Goal: Task Accomplishment & Management: Manage account settings

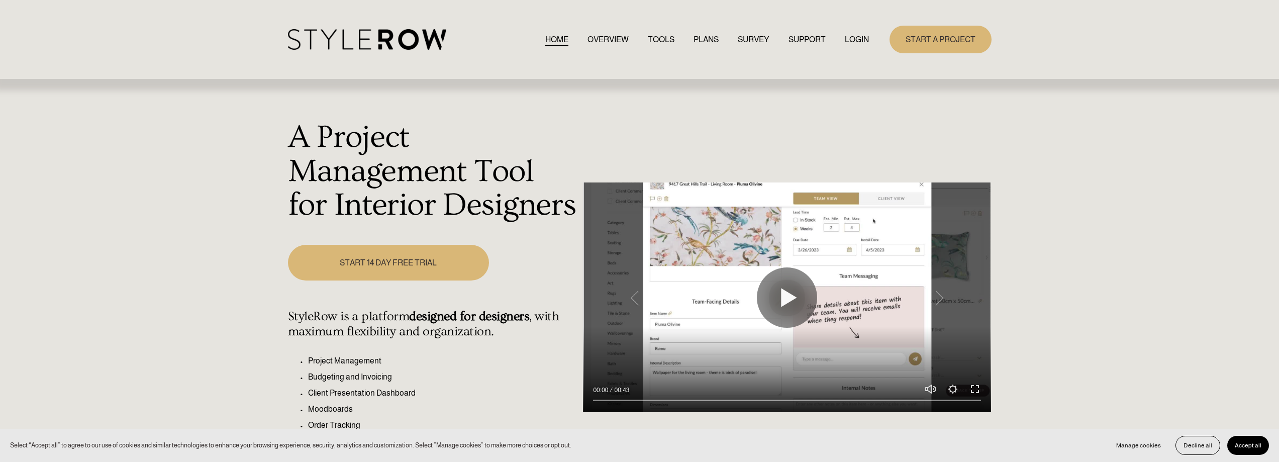
click at [860, 38] on link "LOGIN" at bounding box center [857, 40] width 24 height 14
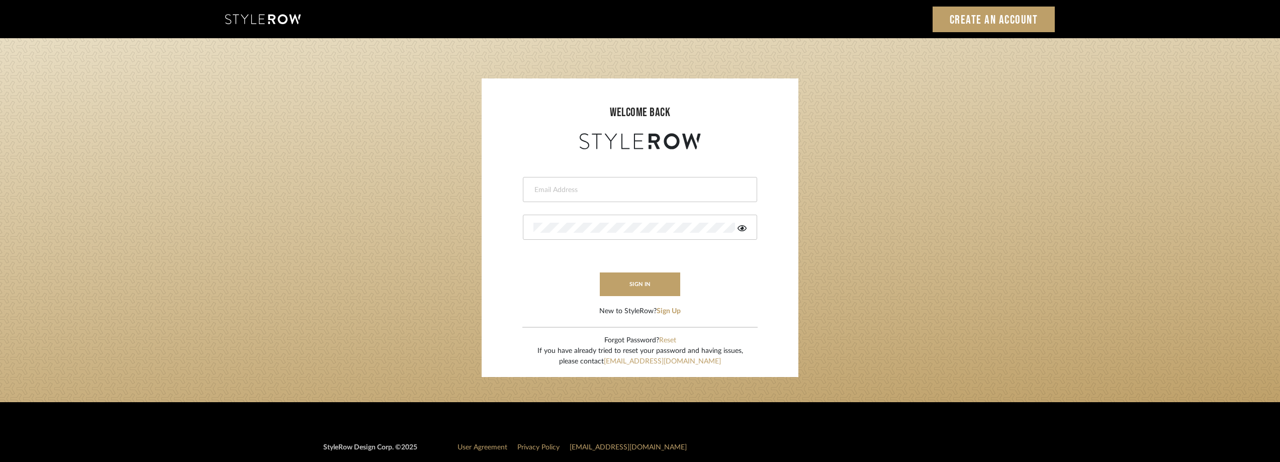
click at [589, 185] on input "email" at bounding box center [638, 190] width 211 height 10
type input "[EMAIL_ADDRESS][DOMAIN_NAME]"
click at [566, 234] on div at bounding box center [640, 227] width 234 height 25
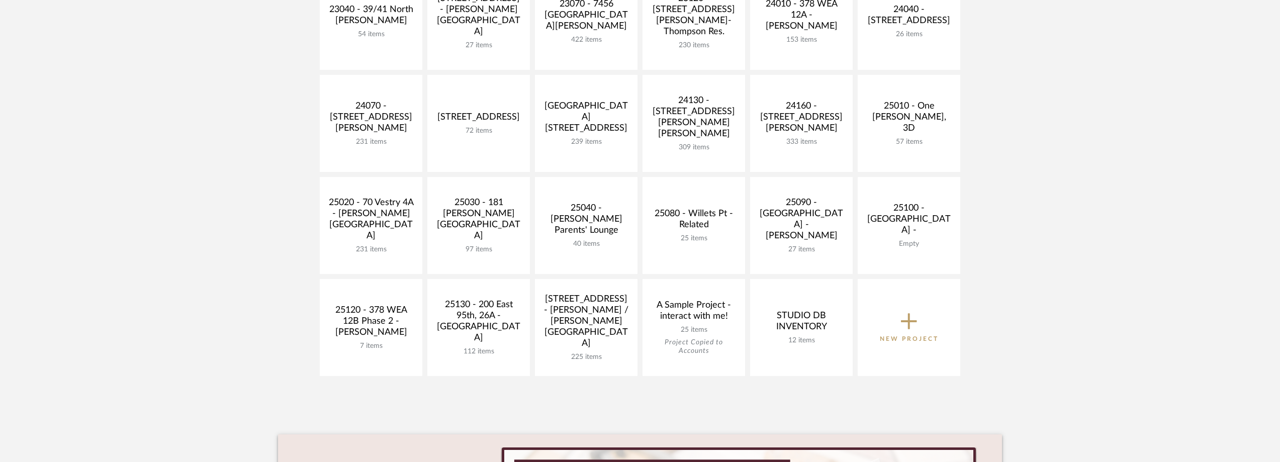
scroll to position [402, 0]
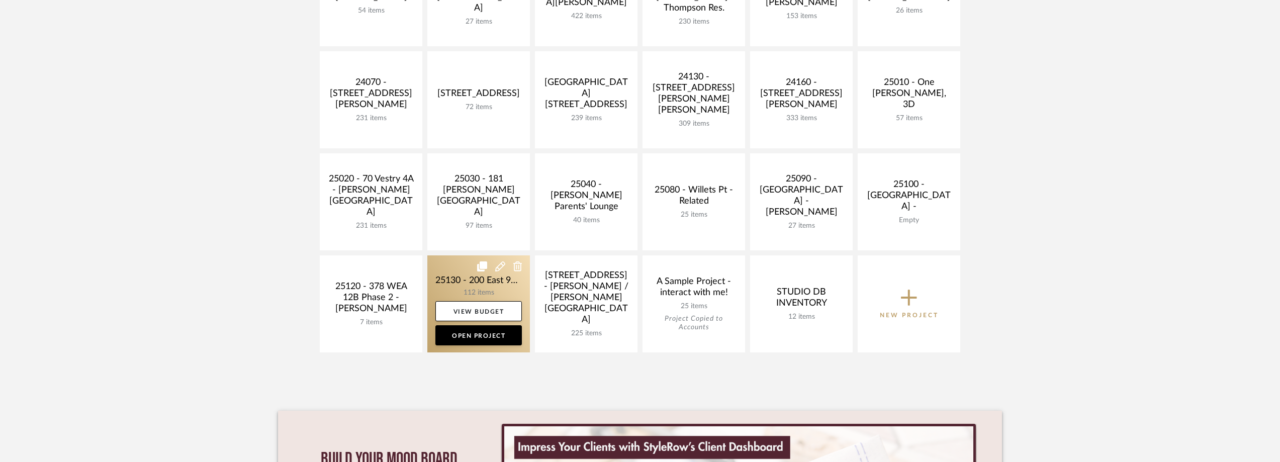
click at [457, 276] on link at bounding box center [478, 303] width 103 height 97
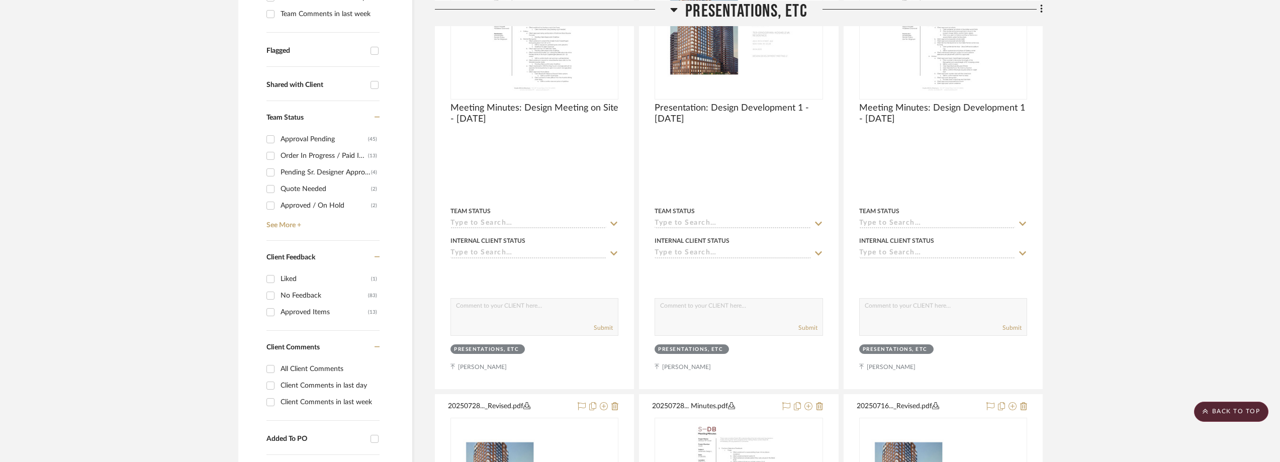
scroll to position [452, 0]
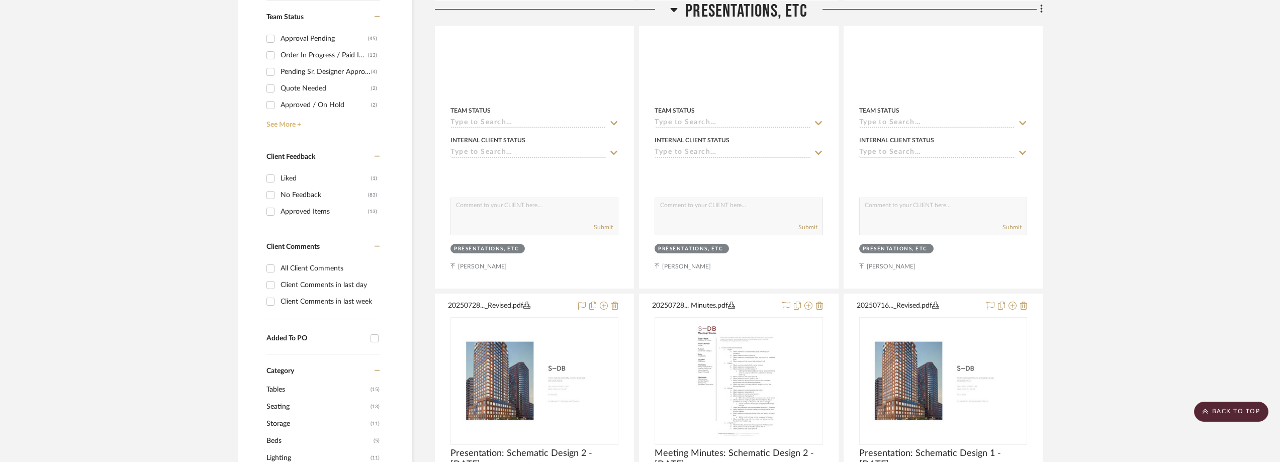
click at [297, 125] on link "See More +" at bounding box center [322, 121] width 116 height 16
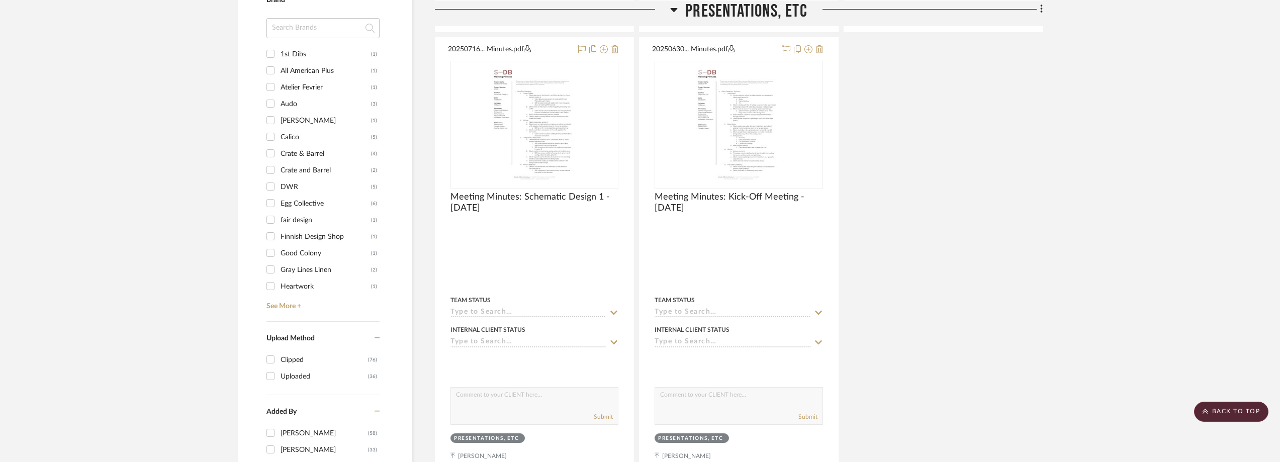
scroll to position [1156, 0]
click at [292, 37] on div at bounding box center [322, 31] width 113 height 28
click at [293, 31] on input at bounding box center [322, 27] width 113 height 20
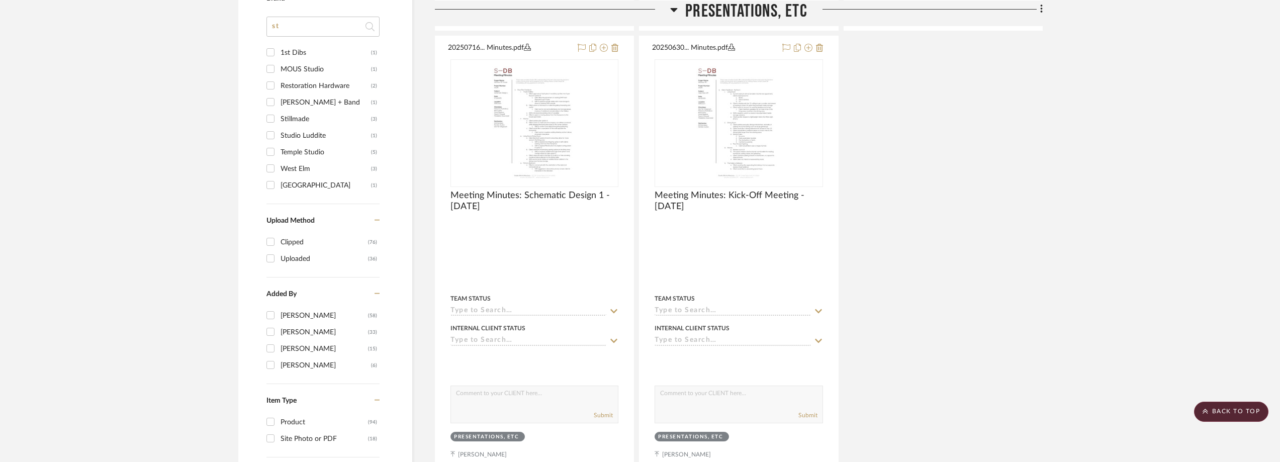
type input "st"
click at [295, 136] on div "Studio Luddite" at bounding box center [325, 136] width 90 height 16
click at [278, 136] on input "Studio Luddite (1)" at bounding box center [270, 135] width 16 height 16
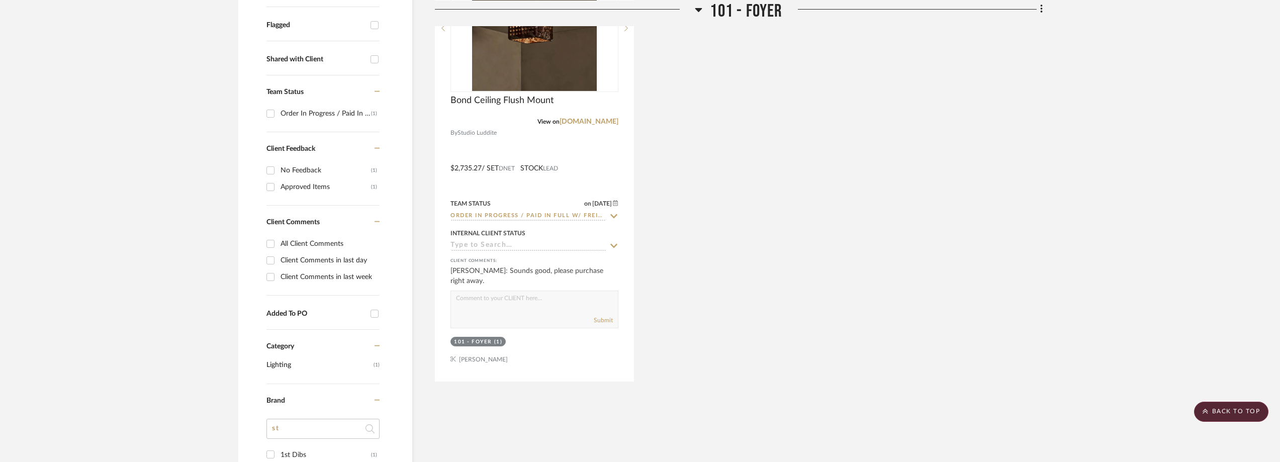
scroll to position [227, 0]
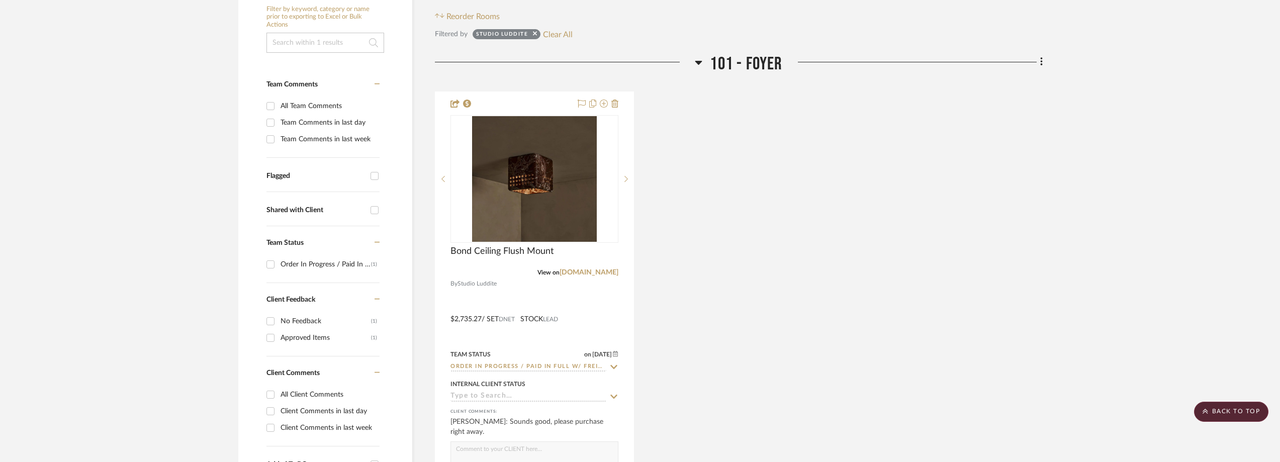
drag, startPoint x: 544, startPoint y: 33, endPoint x: 533, endPoint y: 28, distance: 12.4
click at [544, 33] on button "Clear All" at bounding box center [558, 34] width 30 height 13
checkbox input "false"
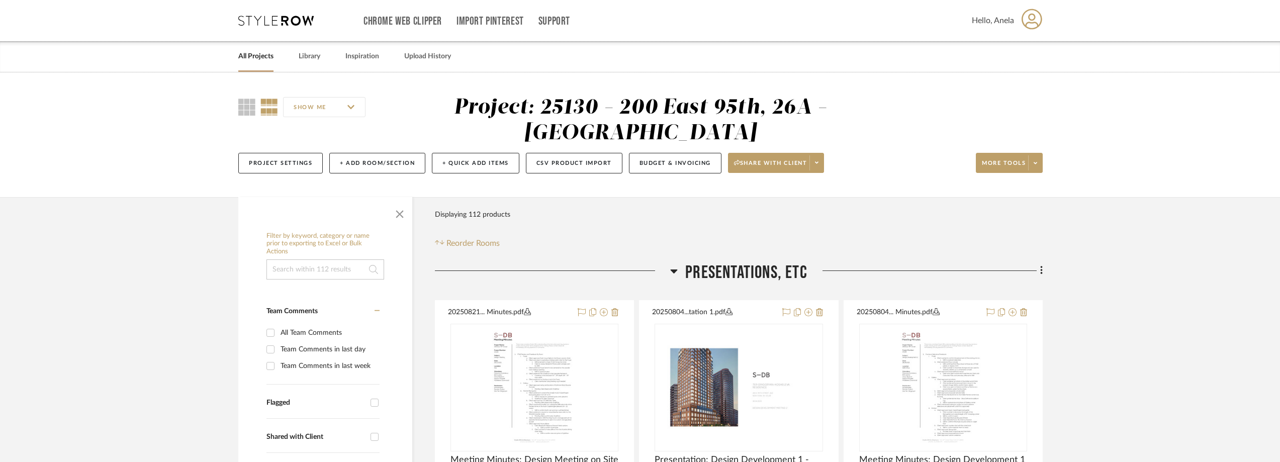
click at [264, 20] on icon at bounding box center [275, 21] width 75 height 10
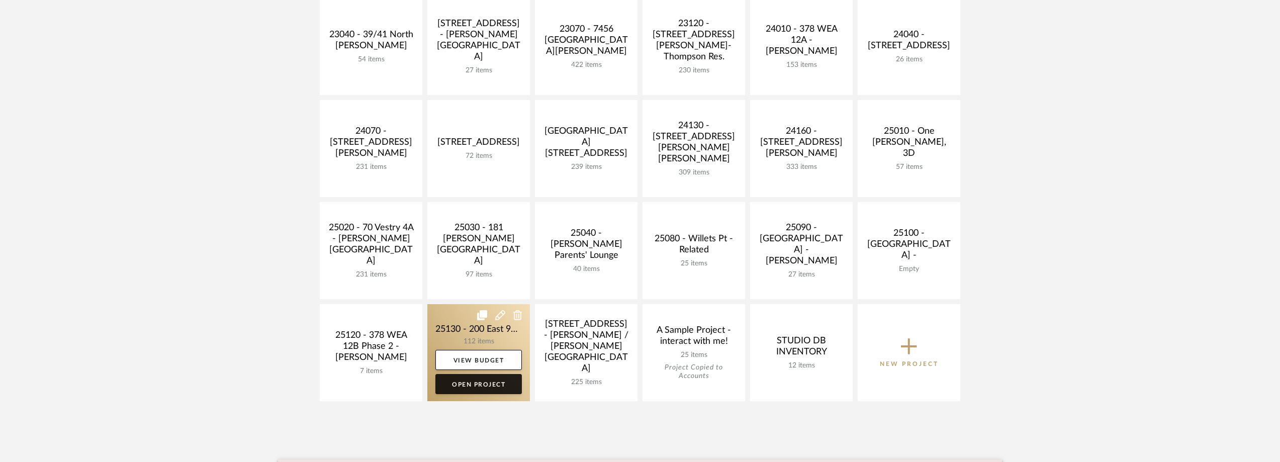
scroll to position [302, 0]
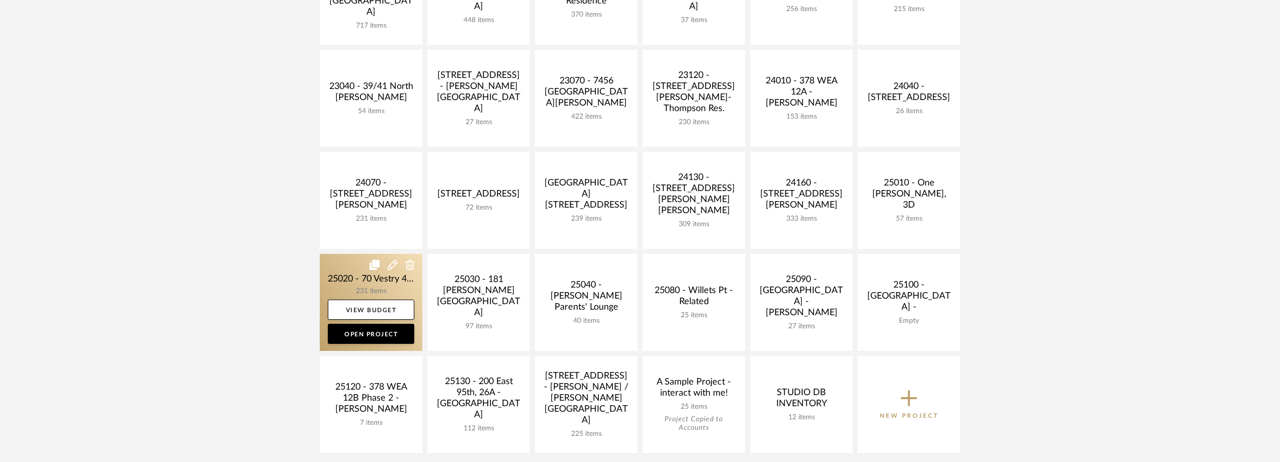
click at [344, 280] on link at bounding box center [371, 302] width 103 height 97
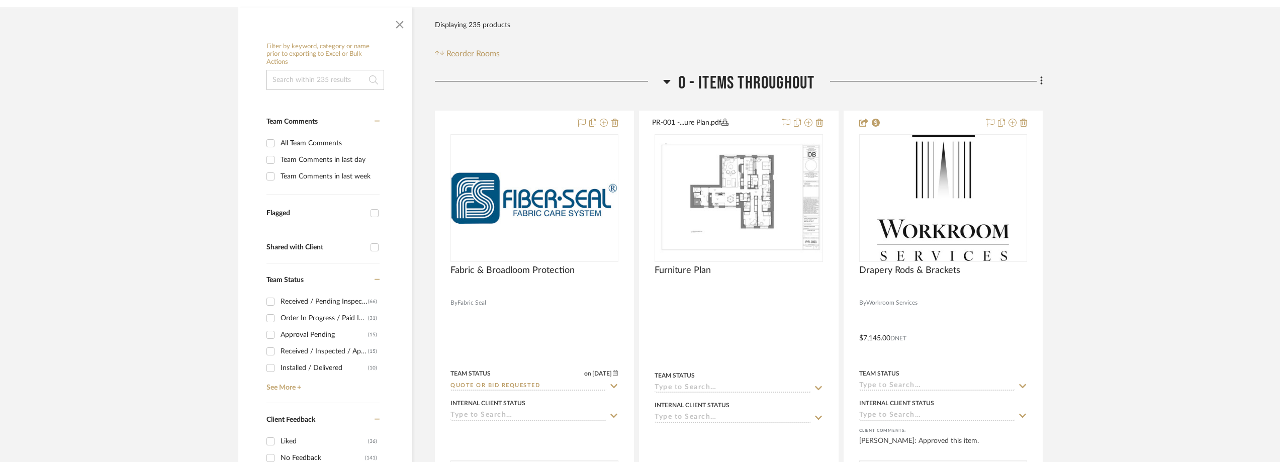
scroll to position [452, 0]
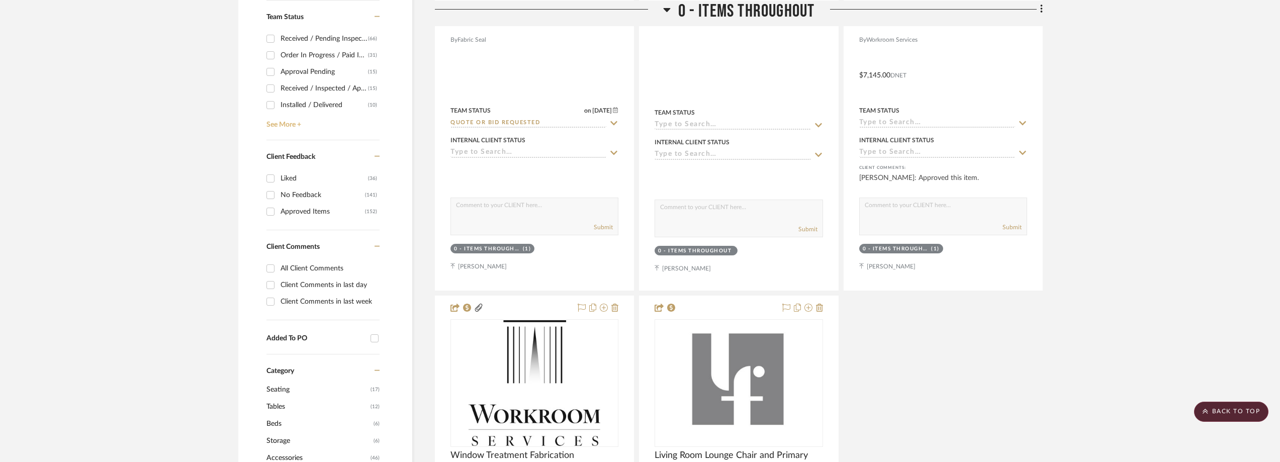
click at [308, 120] on link "See More +" at bounding box center [322, 121] width 116 height 16
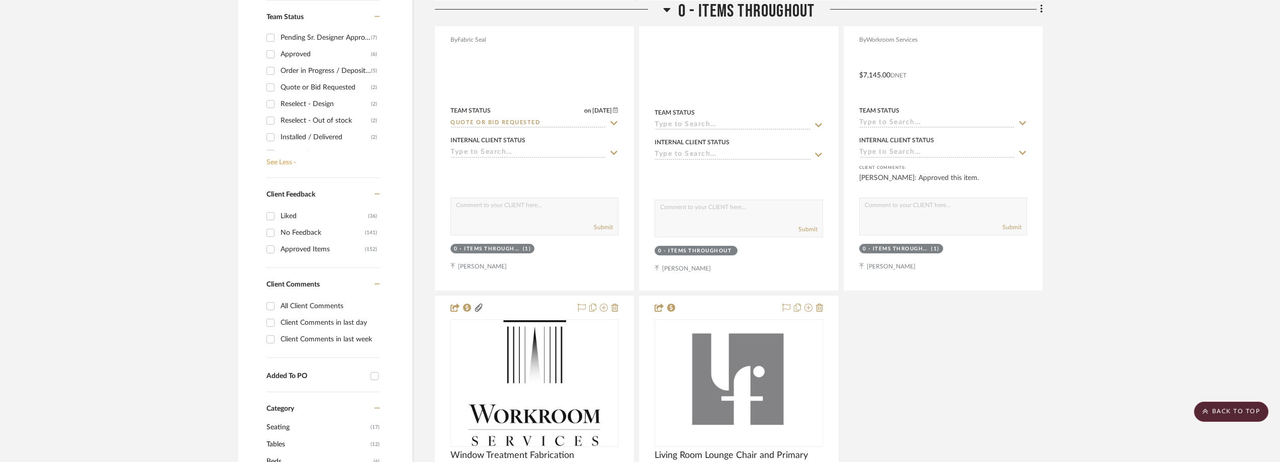
scroll to position [151, 0]
click at [315, 118] on div "Need to Order - Client Payment Received" at bounding box center [325, 120] width 90 height 16
click at [278, 118] on input "Need to Order - Client Payment Received (1)" at bounding box center [270, 120] width 16 height 16
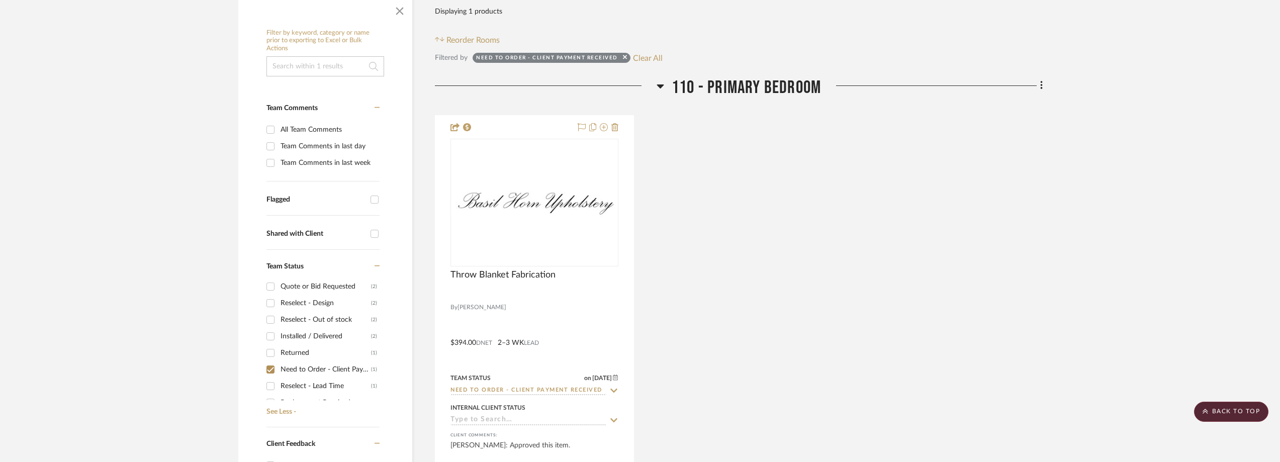
scroll to position [201, 0]
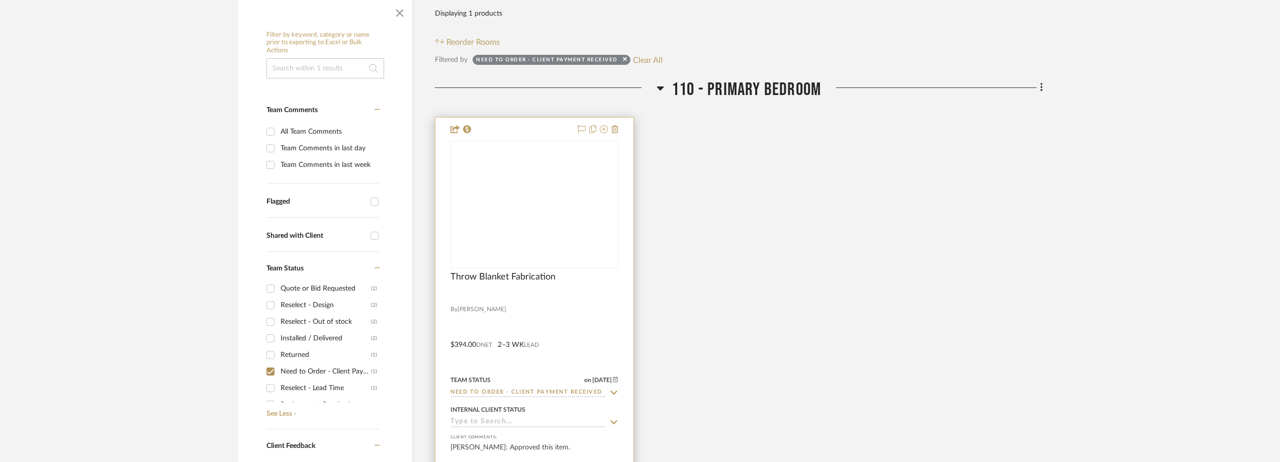
click at [0, 0] on div at bounding box center [0, 0] width 0 height 0
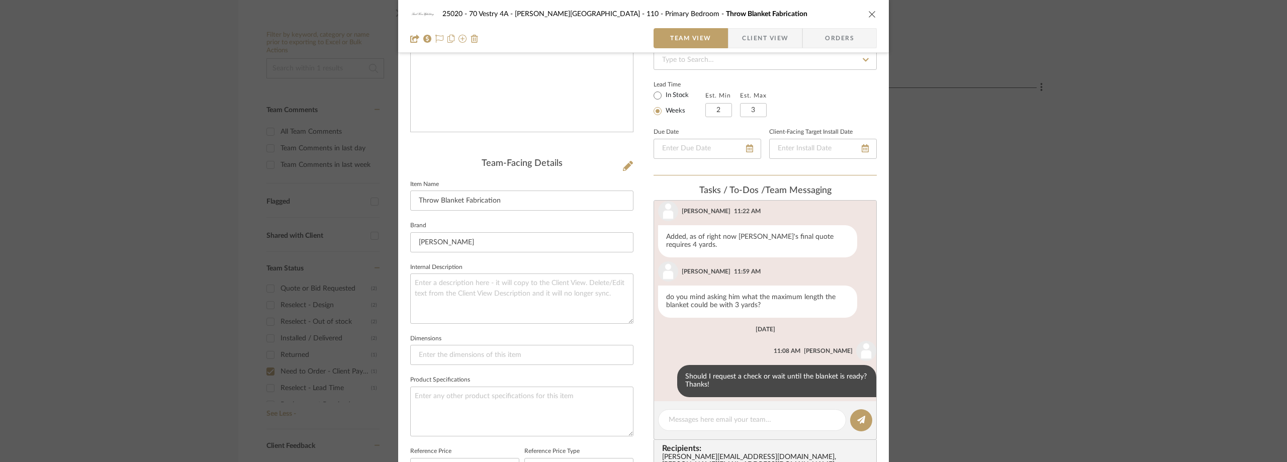
scroll to position [201, 0]
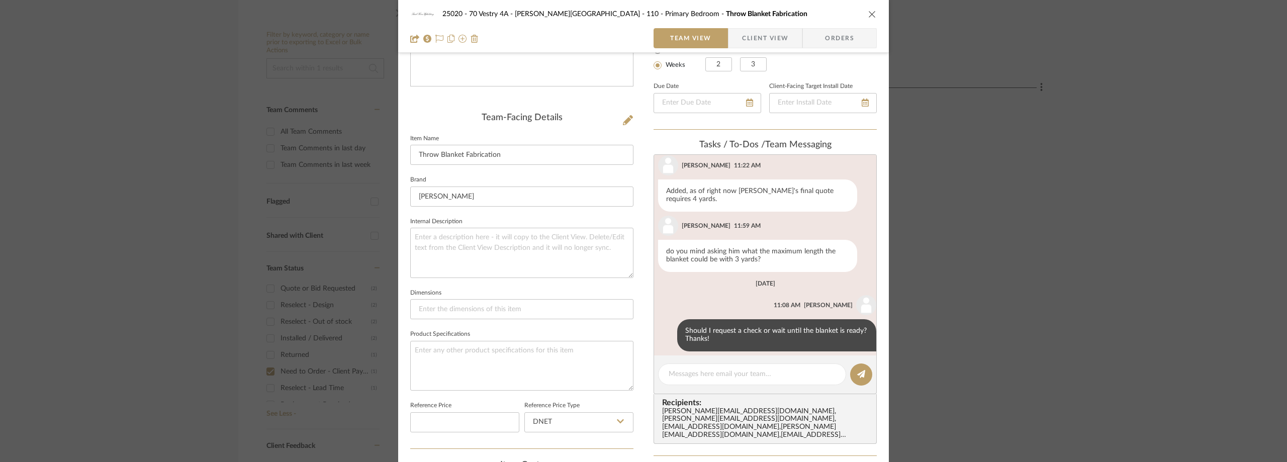
click at [946, 185] on div "25020 - 70 Vestry 4A - [PERSON_NAME] 110 - Primary Bedroom Throw Blanket Fabric…" at bounding box center [643, 231] width 1287 height 462
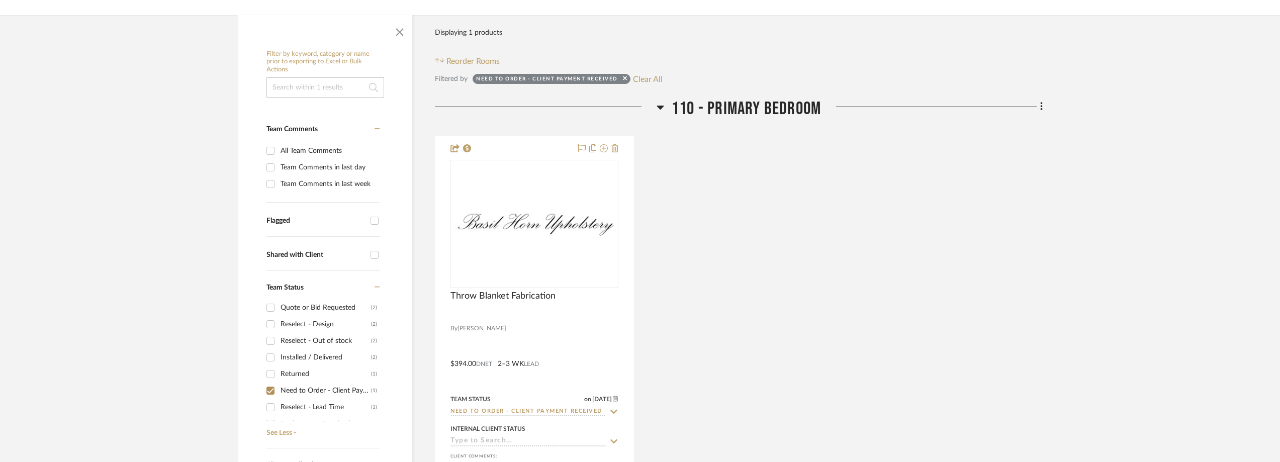
scroll to position [151, 0]
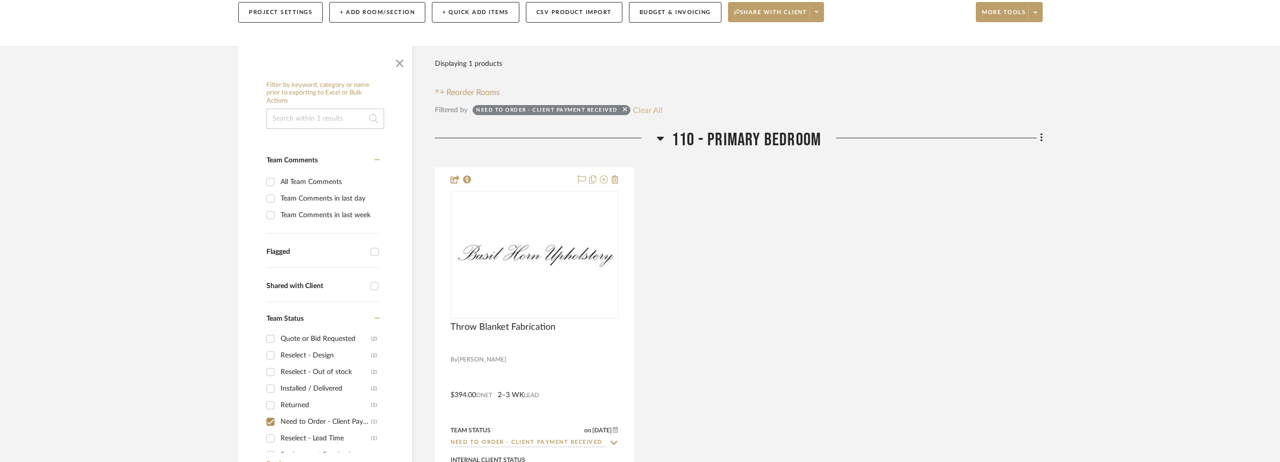
click at [640, 113] on button "Clear All" at bounding box center [648, 110] width 30 height 13
checkbox input "false"
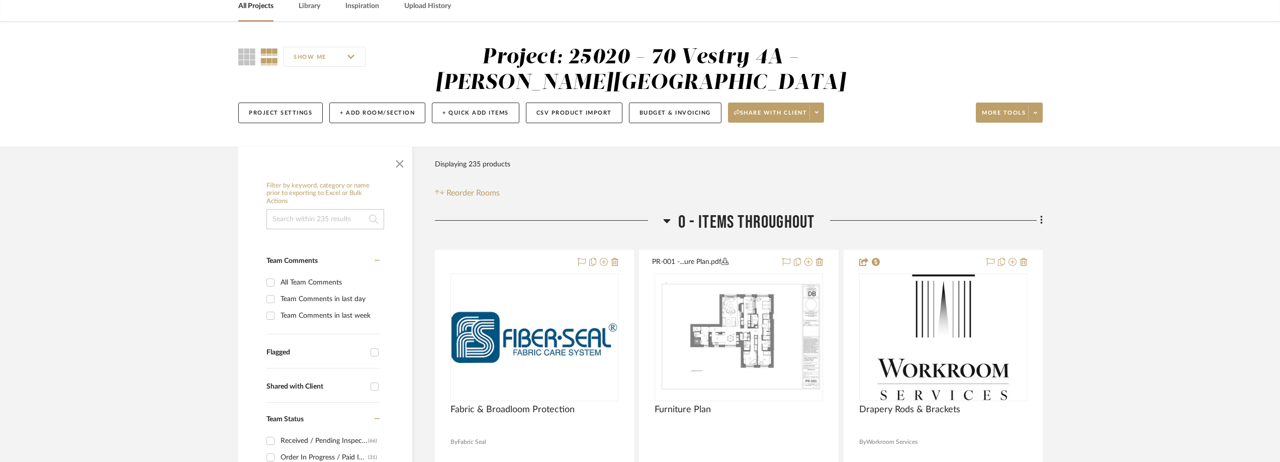
scroll to position [201, 0]
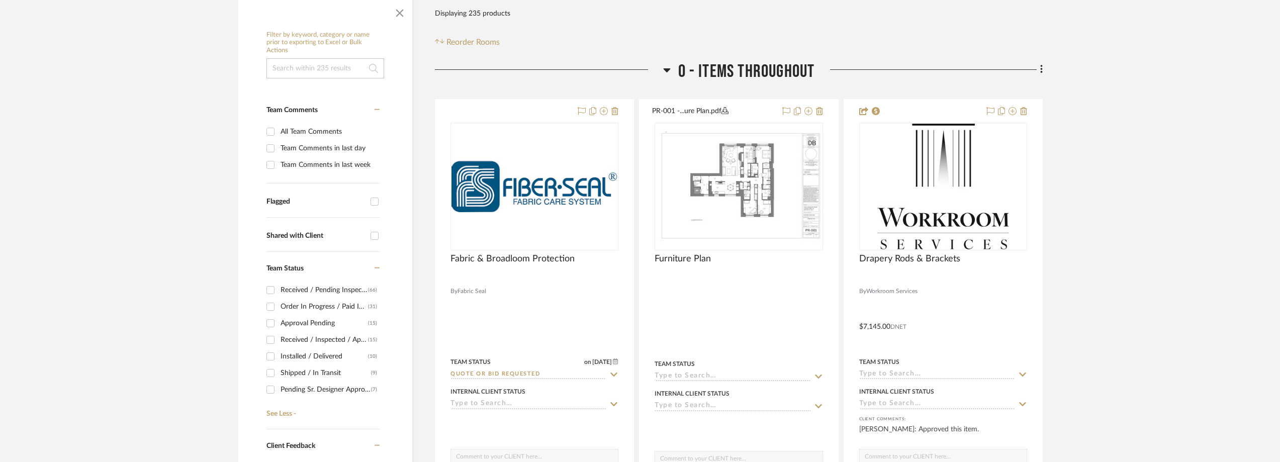
click at [332, 369] on div "Shipped / In Transit" at bounding box center [325, 373] width 90 height 16
click at [278, 369] on input "Shipped / In Transit (9)" at bounding box center [270, 373] width 16 height 16
checkbox input "true"
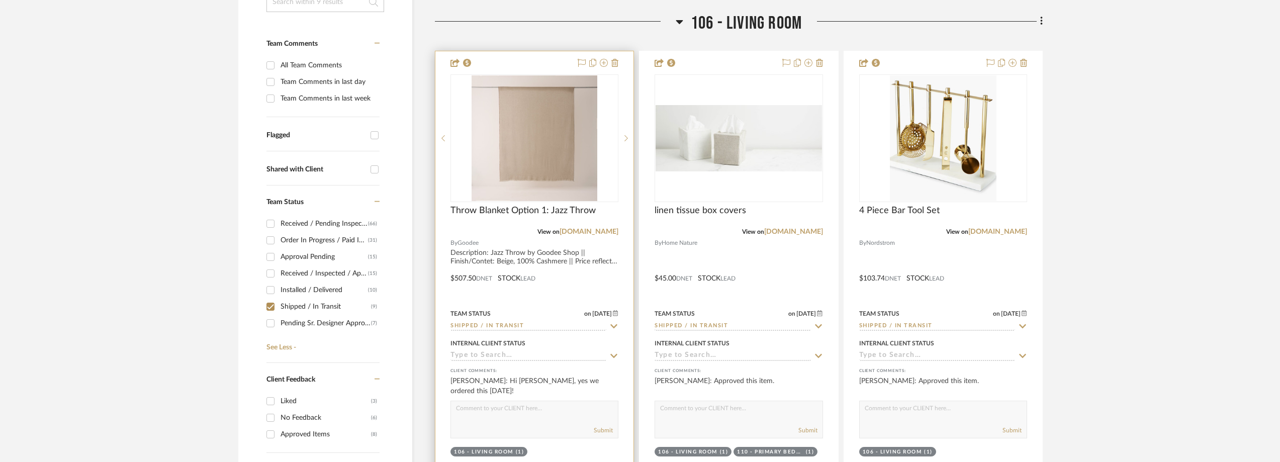
scroll to position [302, 0]
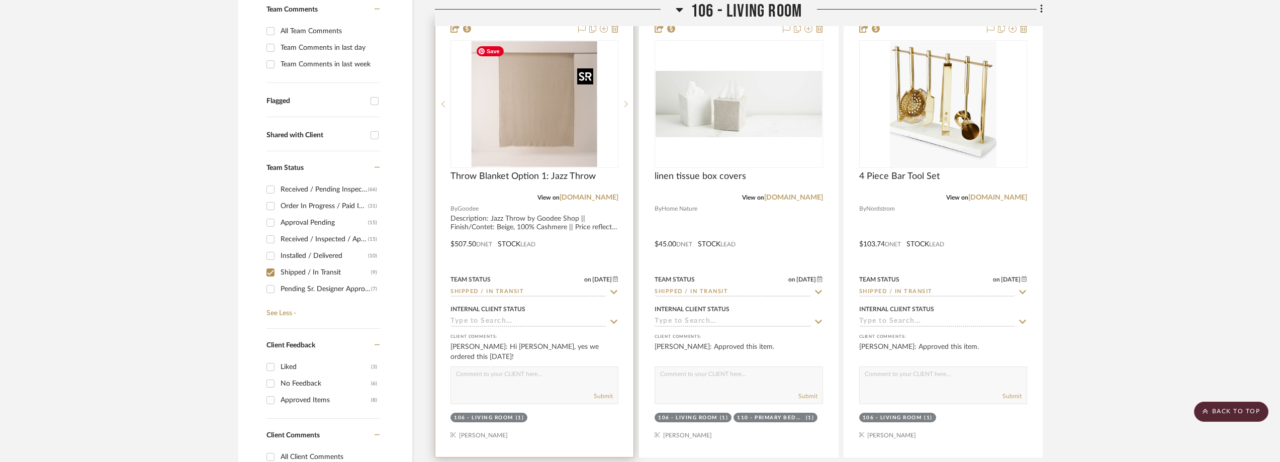
click at [552, 154] on img "0" at bounding box center [534, 104] width 126 height 126
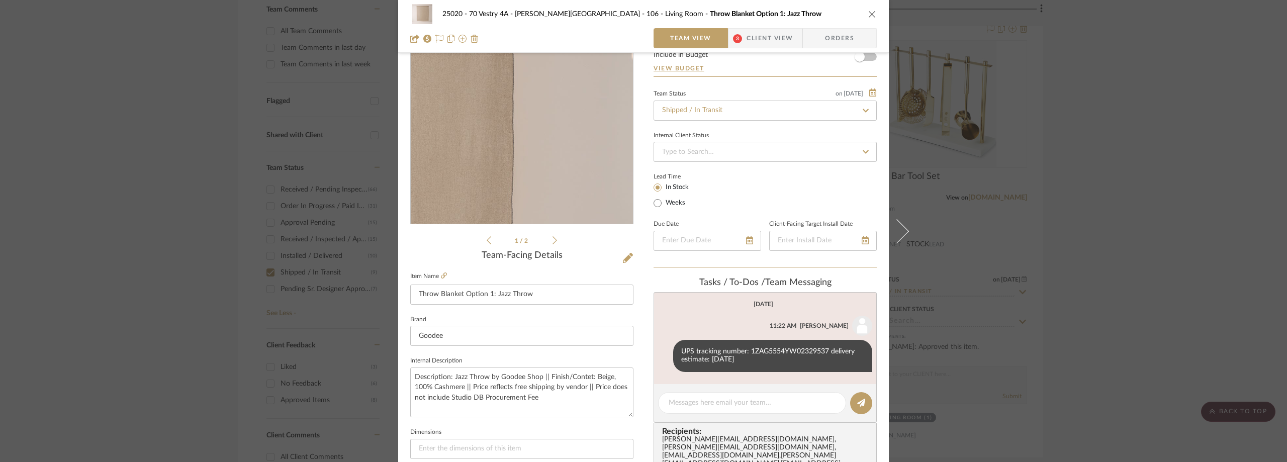
scroll to position [101, 0]
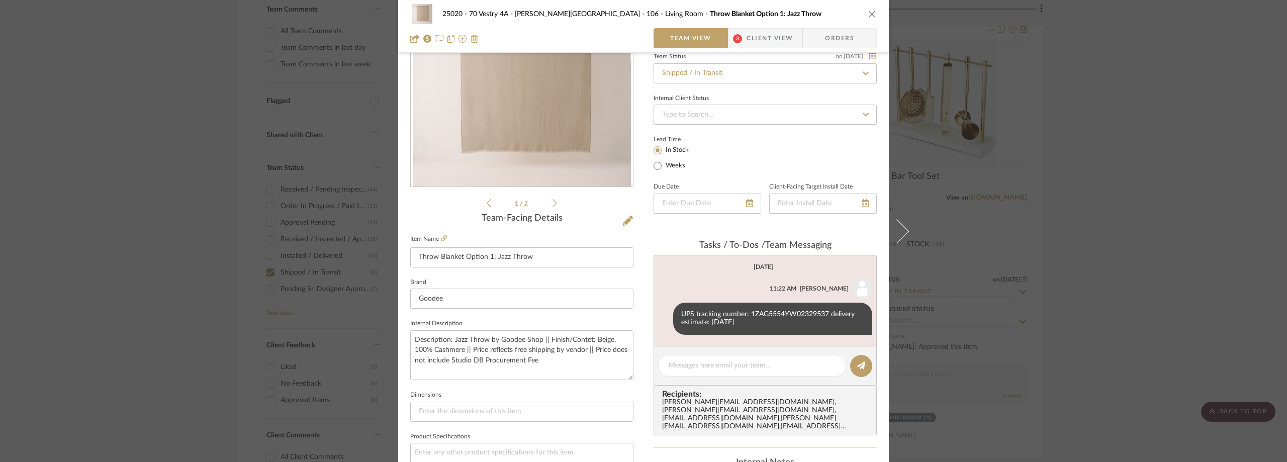
drag, startPoint x: 1071, startPoint y: 209, endPoint x: 830, endPoint y: 177, distance: 242.8
click at [1070, 209] on div "25020 - 70 Vestry 4A - [PERSON_NAME] 106 - Living Room Throw Blanket Option 1: …" at bounding box center [643, 231] width 1287 height 462
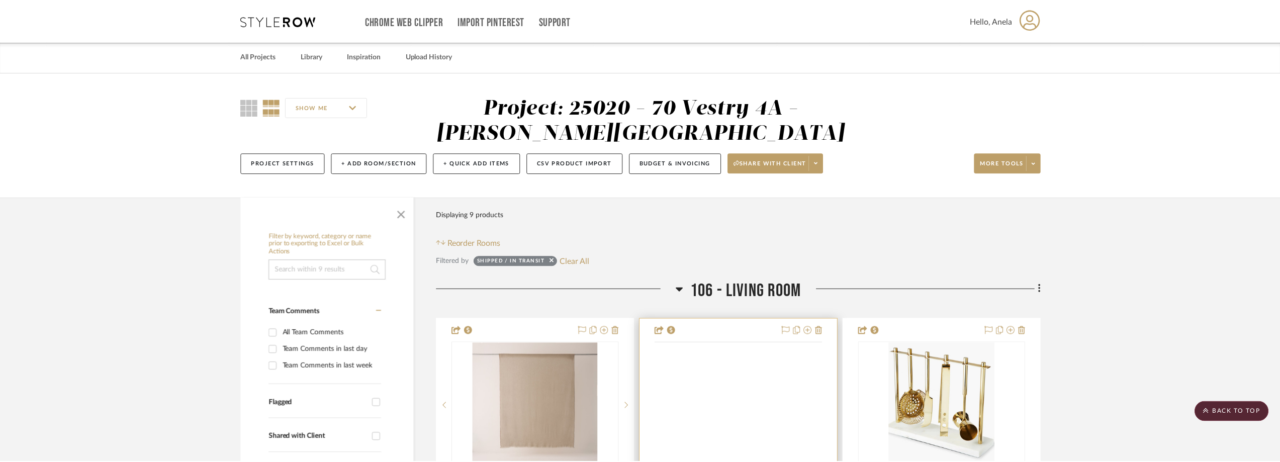
scroll to position [302, 0]
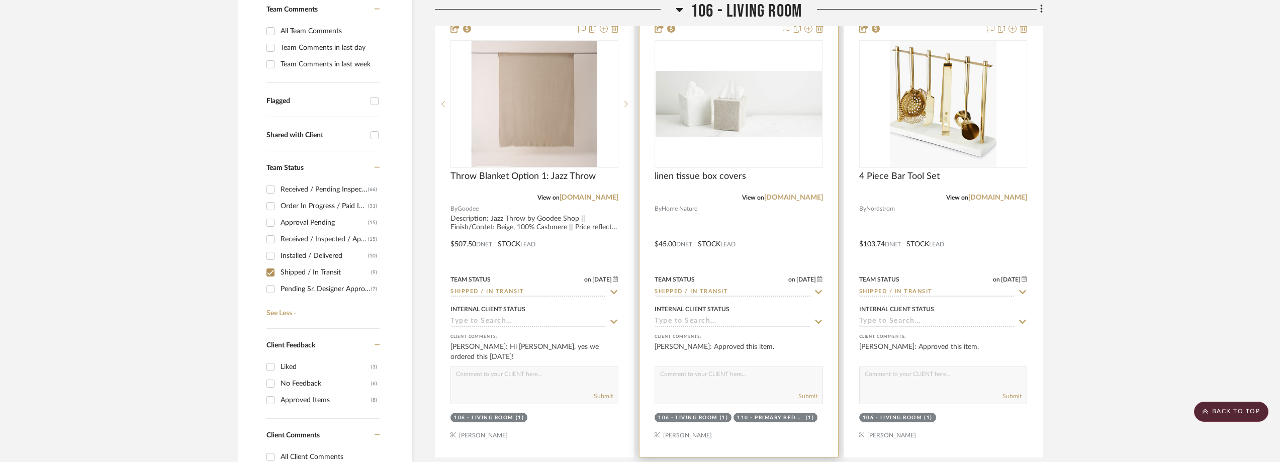
click at [0, 0] on div at bounding box center [0, 0] width 0 height 0
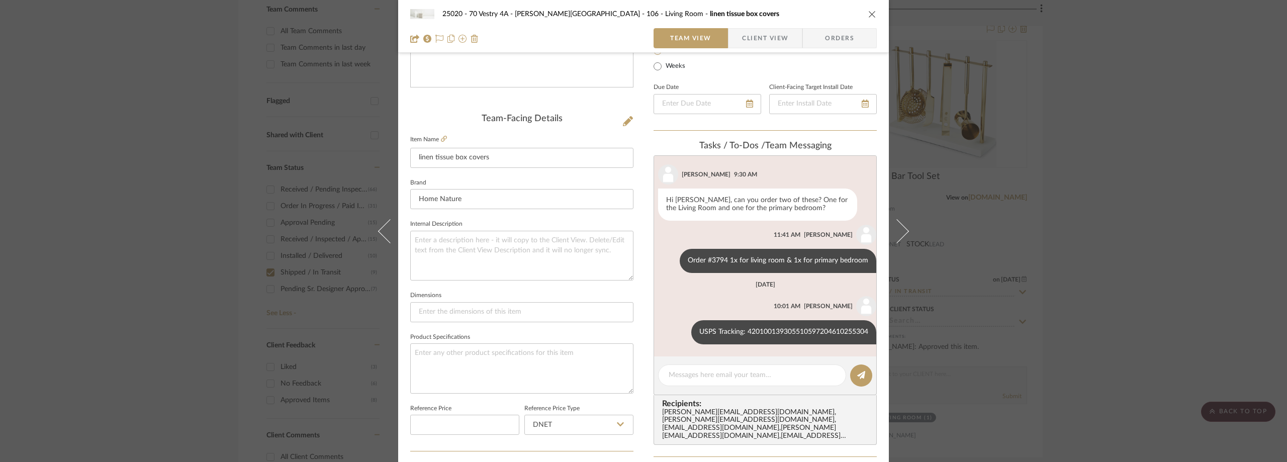
scroll to position [201, 0]
click at [1114, 178] on div "25020 - 70 Vestry 4A - [PERSON_NAME] 106 - Living Room linen tissue box covers …" at bounding box center [643, 231] width 1287 height 462
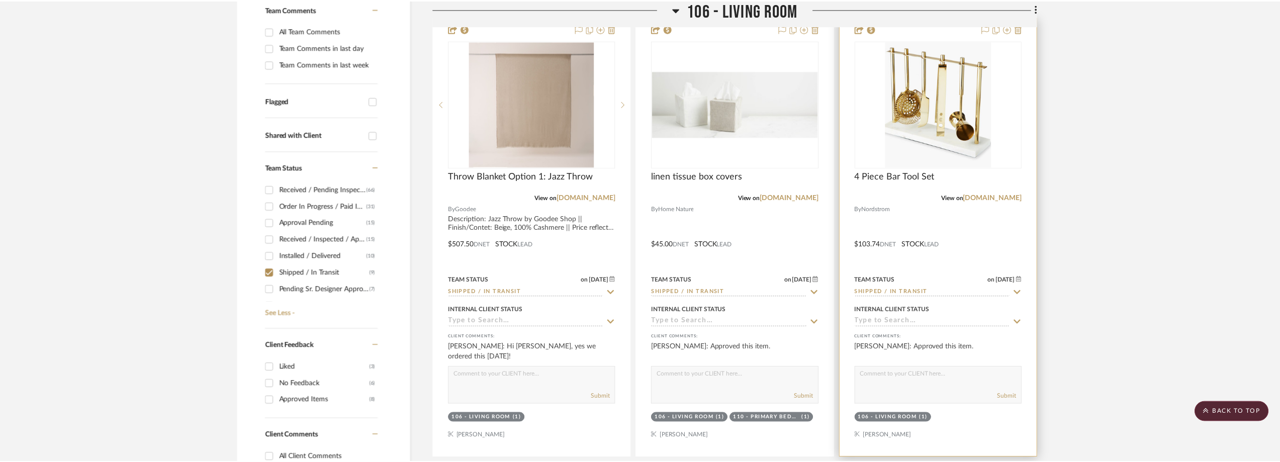
scroll to position [302, 0]
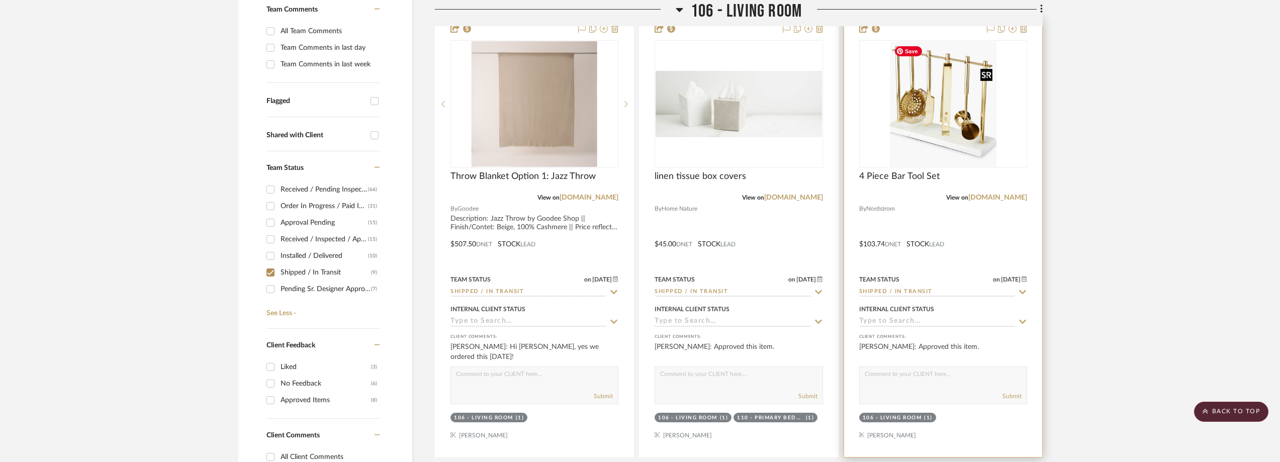
click at [964, 143] on img "0" at bounding box center [943, 104] width 107 height 126
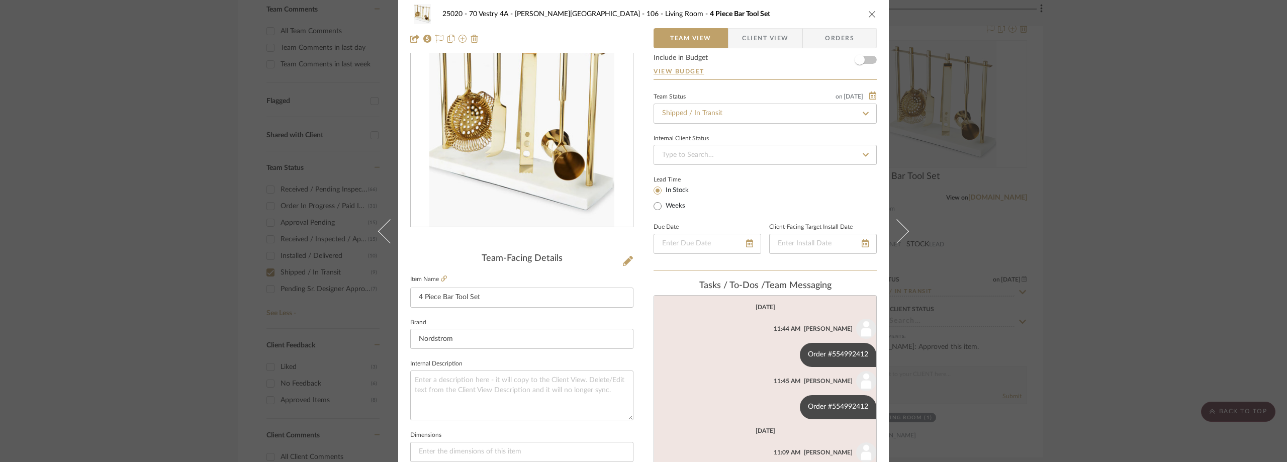
scroll to position [151, 0]
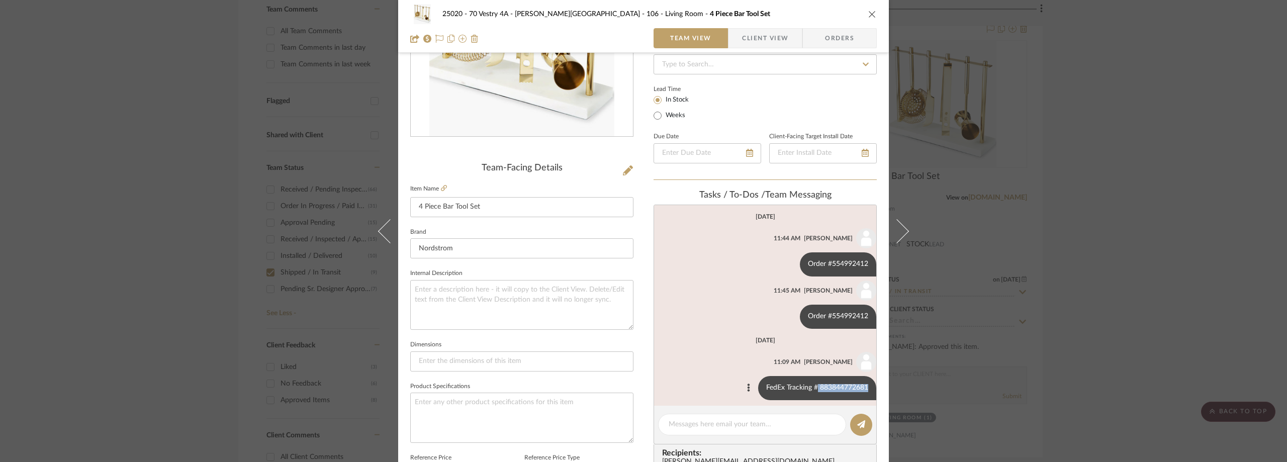
drag, startPoint x: 808, startPoint y: 387, endPoint x: 854, endPoint y: 389, distance: 45.8
click at [859, 389] on div "FedEx Tracking # 883844772681" at bounding box center [817, 388] width 118 height 24
copy div "883844772681"
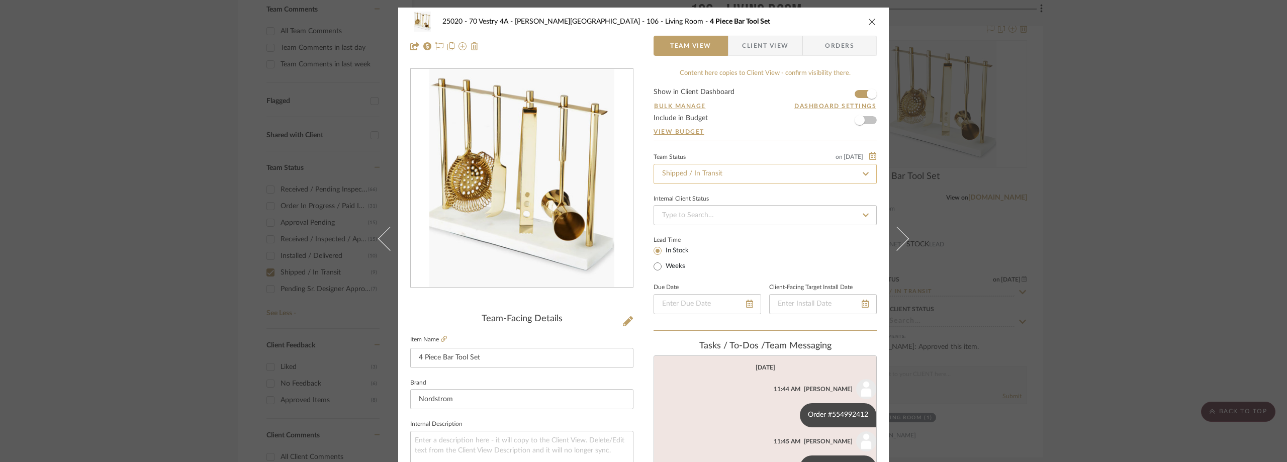
click at [727, 170] on input "Shipped / In Transit" at bounding box center [764, 174] width 223 height 20
type input "rece"
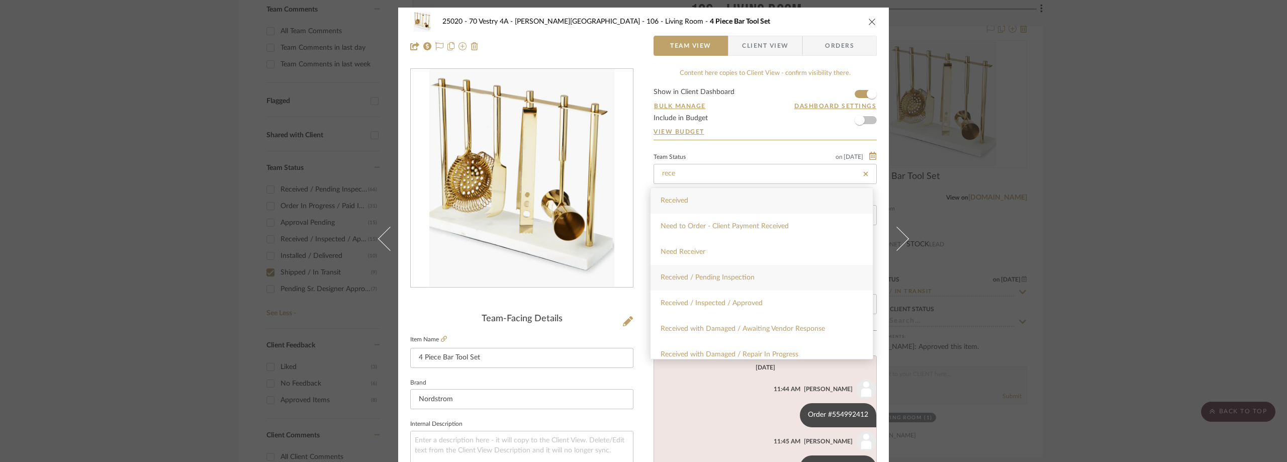
click at [740, 273] on div "Received / Pending Inspection" at bounding box center [761, 278] width 222 height 26
type input "[DATE]"
type input "Received / Pending Inspection"
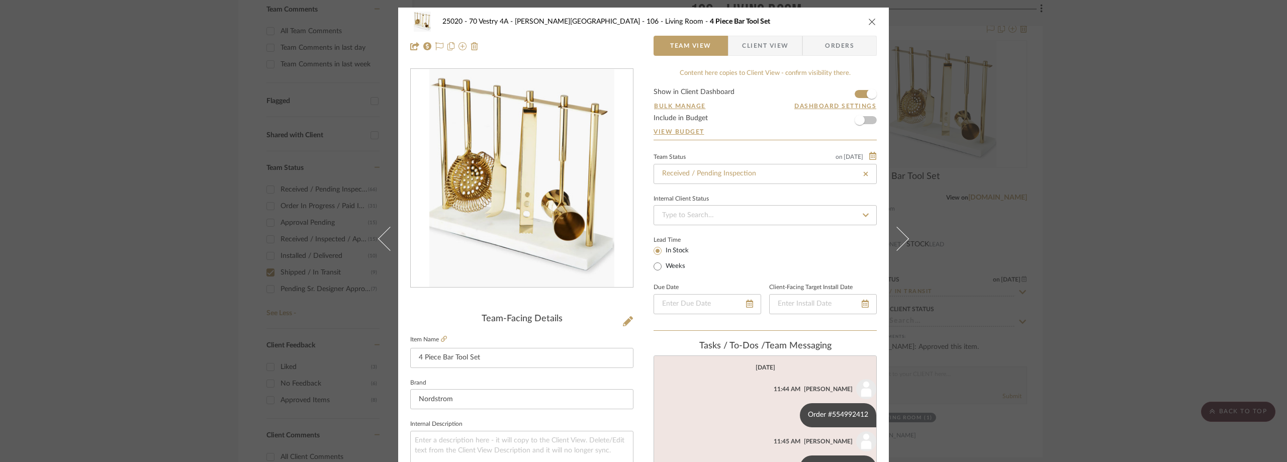
click at [745, 227] on div "Team Status on [DATE] [DATE] Received / Pending Inspection Internal Client Stat…" at bounding box center [764, 240] width 223 height 180
type input "[DATE]"
type input "Received / Pending Inspection"
click at [1160, 148] on div "25020 - 70 Vestry 4A - [PERSON_NAME] 106 - Living Room 4 Piece Bar Tool Set Tea…" at bounding box center [643, 231] width 1287 height 462
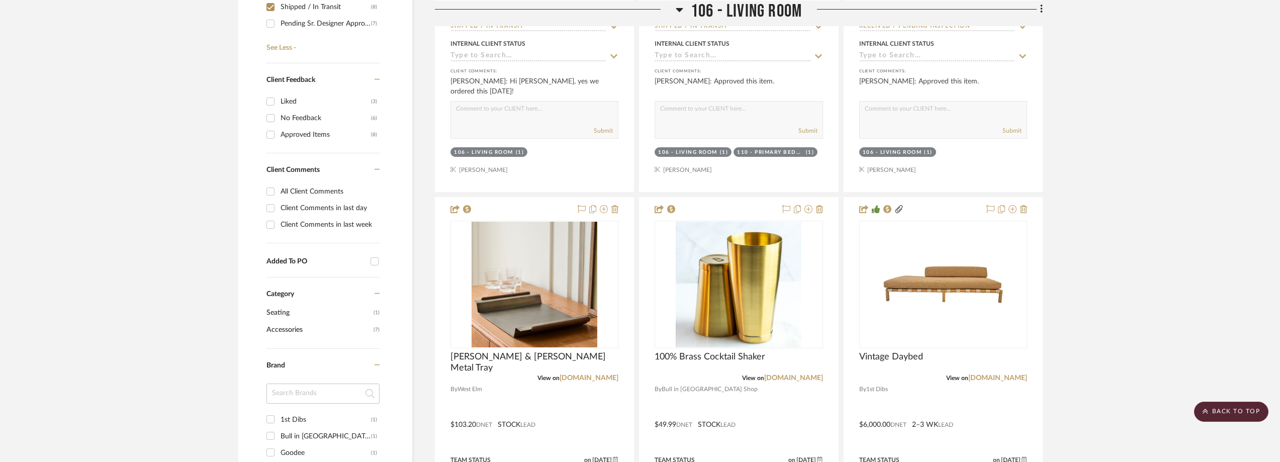
scroll to position [653, 0]
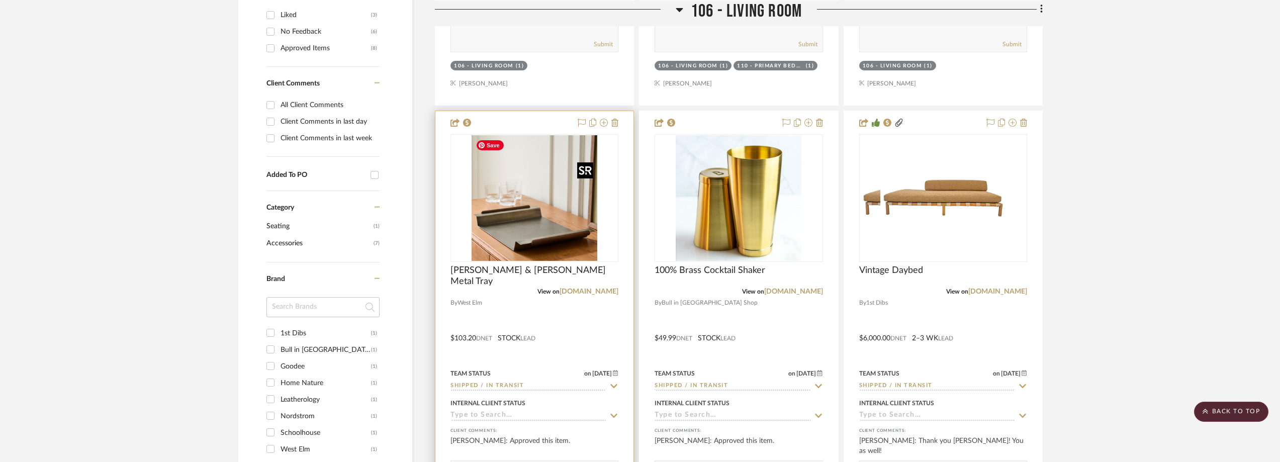
click at [0, 0] on img at bounding box center [0, 0] width 0 height 0
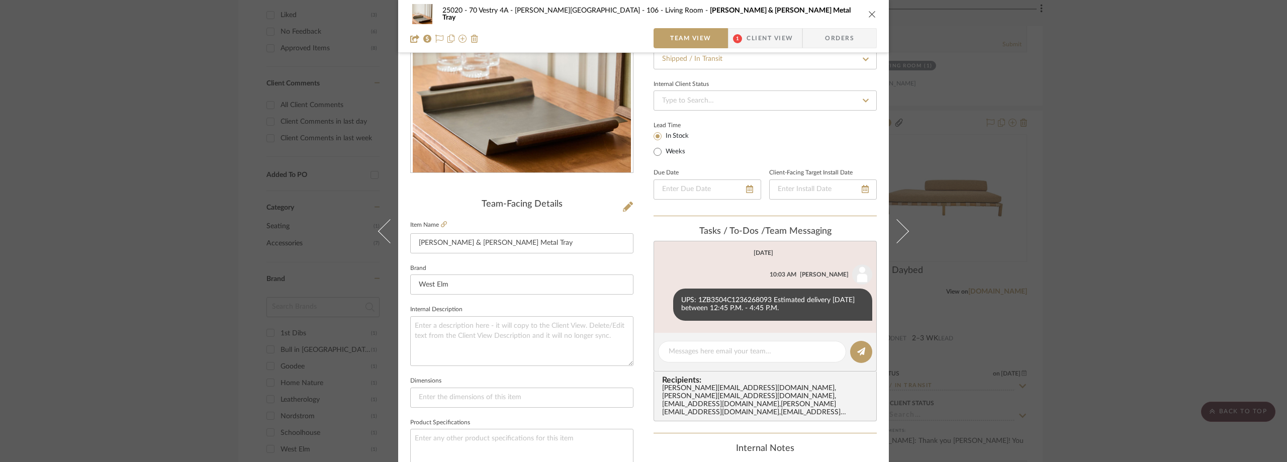
scroll to position [151, 0]
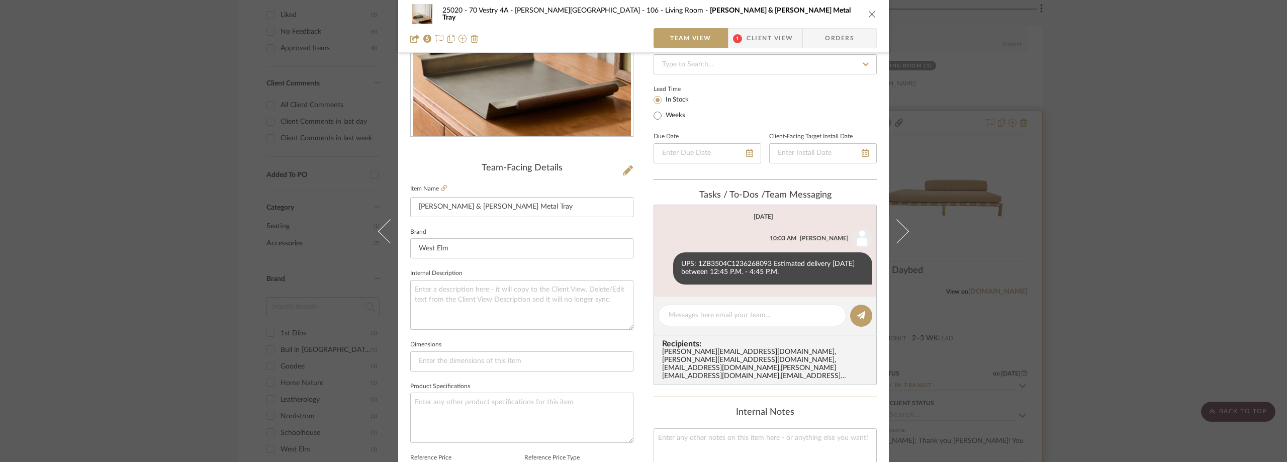
drag, startPoint x: 1164, startPoint y: 191, endPoint x: 978, endPoint y: 191, distance: 186.5
click at [1161, 191] on div "25020 - 70 Vestry 4A - [PERSON_NAME] 106 - Living Room [PERSON_NAME] & [PERSON_…" at bounding box center [643, 231] width 1287 height 462
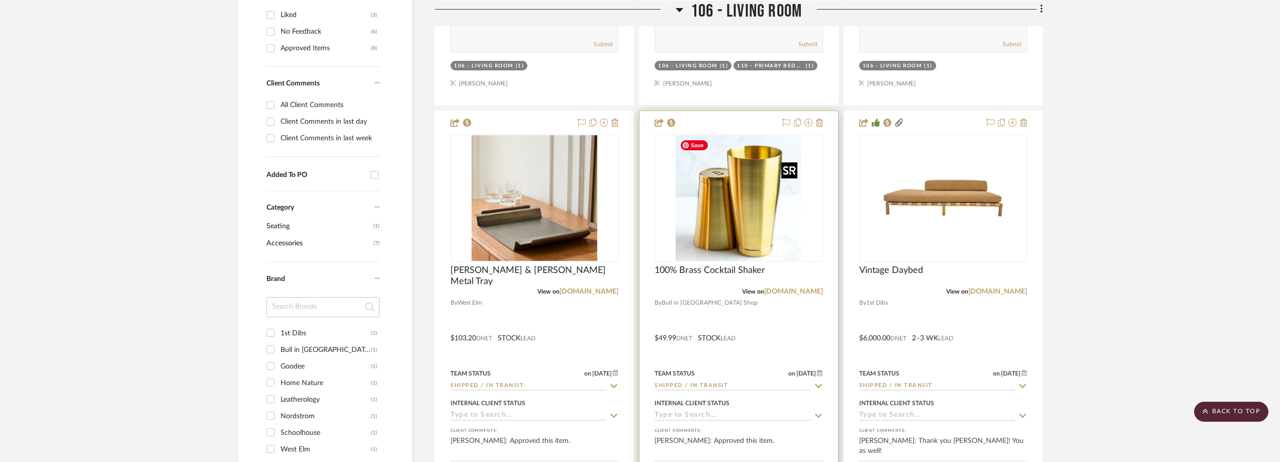
click at [732, 207] on img "0" at bounding box center [738, 198] width 126 height 126
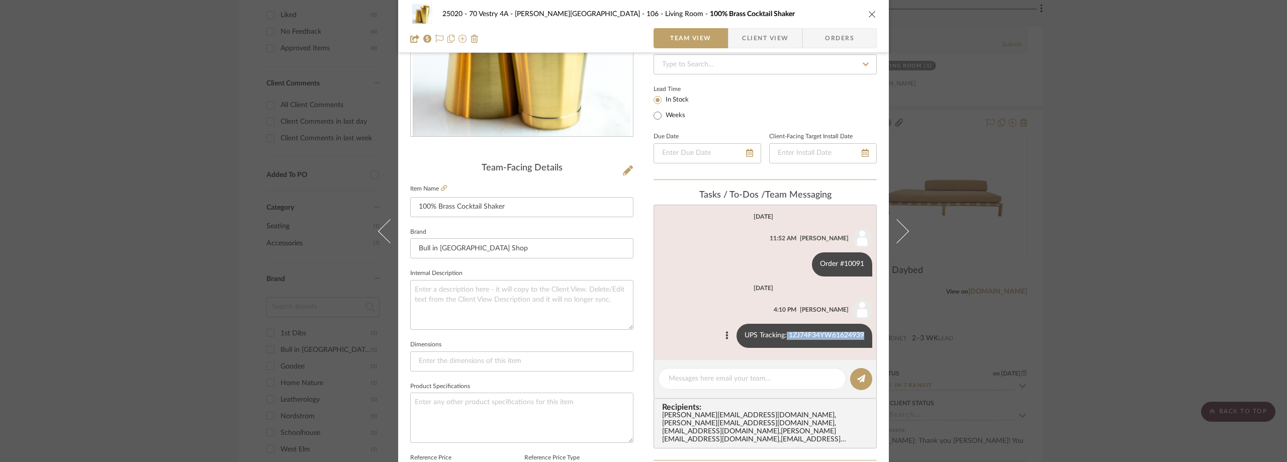
drag, startPoint x: 783, startPoint y: 335, endPoint x: 864, endPoint y: 339, distance: 81.0
click at [864, 339] on div "UPS Tracking: 1ZJ74F34YW61624939" at bounding box center [804, 336] width 136 height 24
copy div "1ZJ74F34YW61624939"
click at [1252, 154] on div "25020 - 70 Vestry 4A - [PERSON_NAME] 106 - Living Room 100% Brass Cocktail Shak…" at bounding box center [643, 231] width 1287 height 462
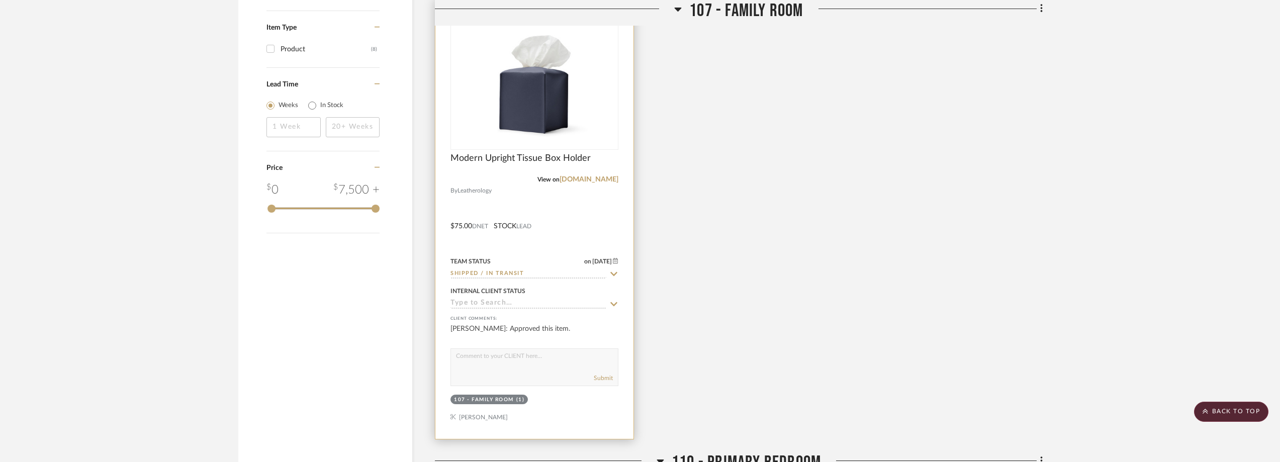
scroll to position [1256, 0]
click at [581, 117] on img "0" at bounding box center [534, 87] width 126 height 126
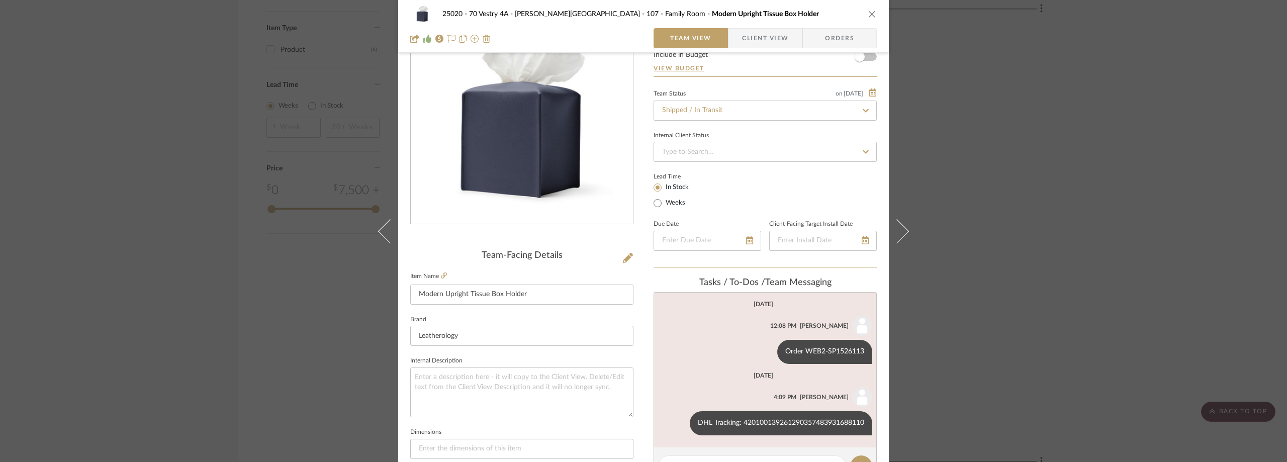
scroll to position [101, 0]
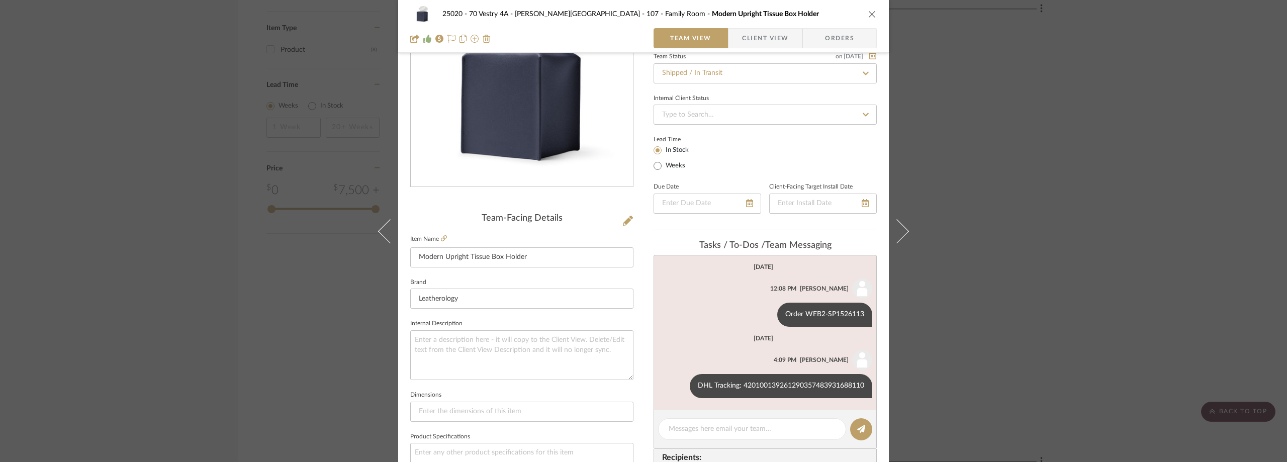
click at [1132, 224] on div "25020 - 70 Vestry 4A - [PERSON_NAME] 107 - Family Room Modern Upright Tissue Bo…" at bounding box center [643, 231] width 1287 height 462
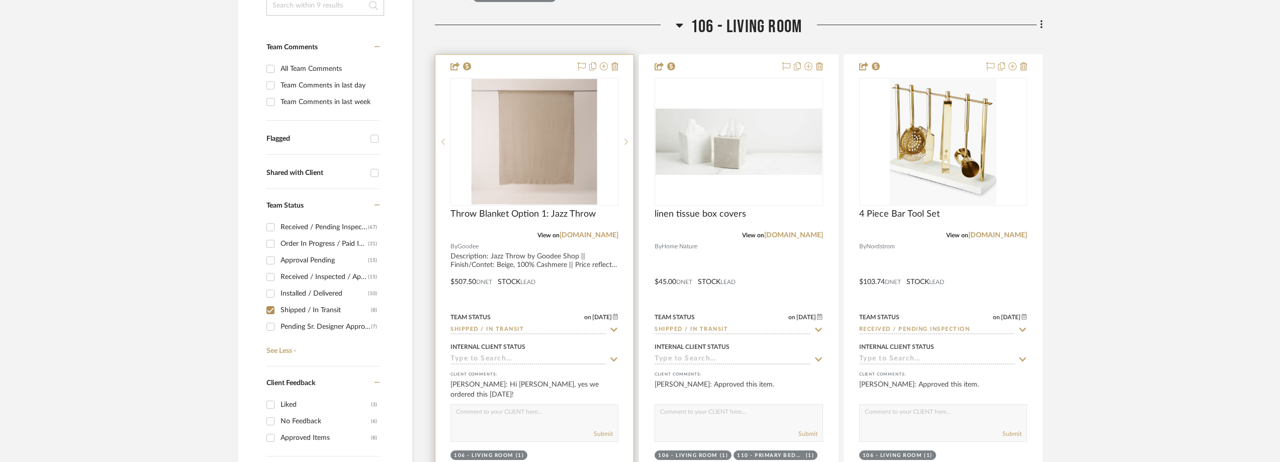
scroll to position [324, 0]
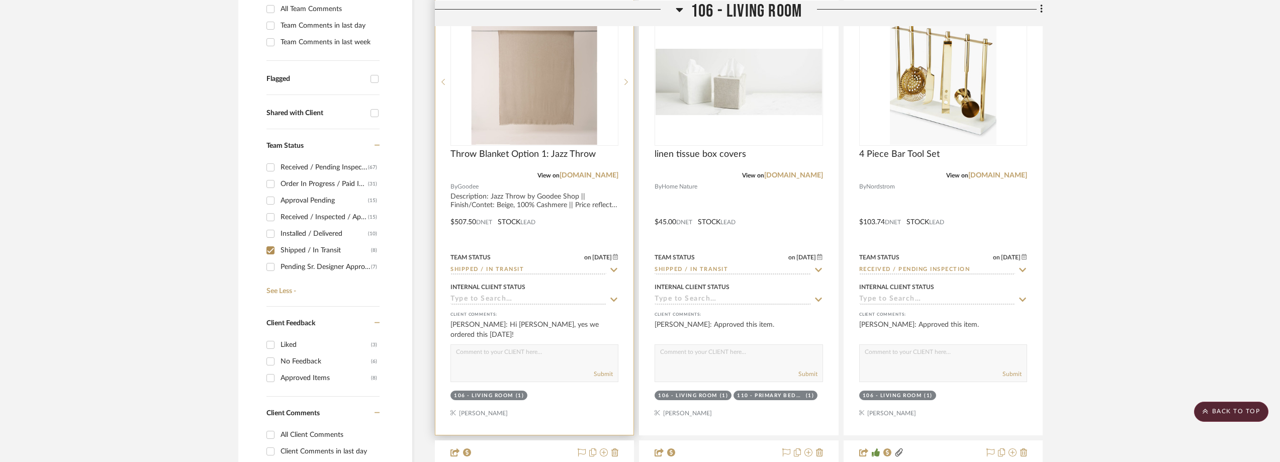
click at [613, 269] on icon at bounding box center [614, 270] width 7 height 4
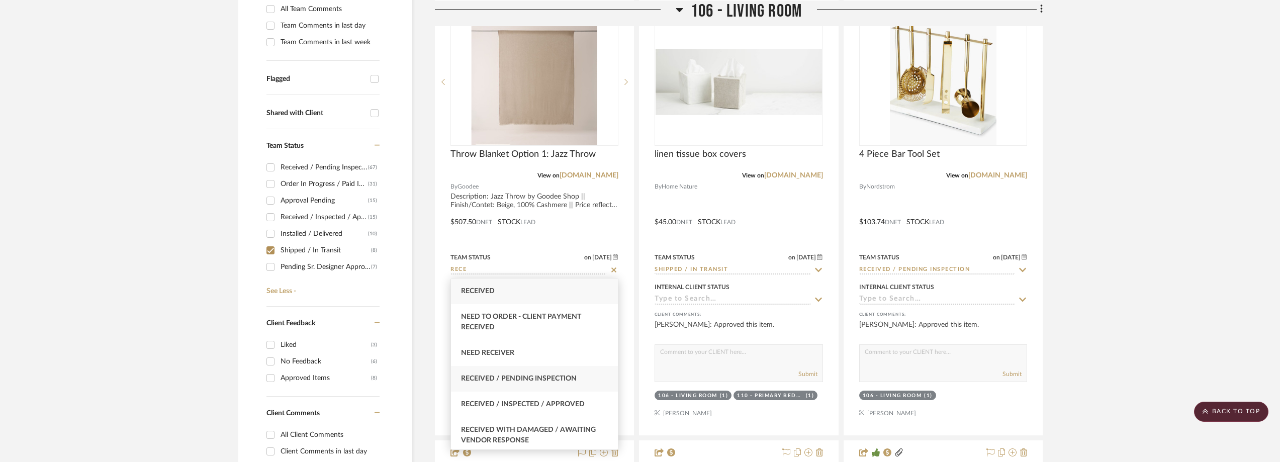
type input "RECE"
click at [600, 374] on div "Received / Pending Inspection" at bounding box center [534, 379] width 167 height 26
type input "[DATE]"
type input "Received / Pending Inspection"
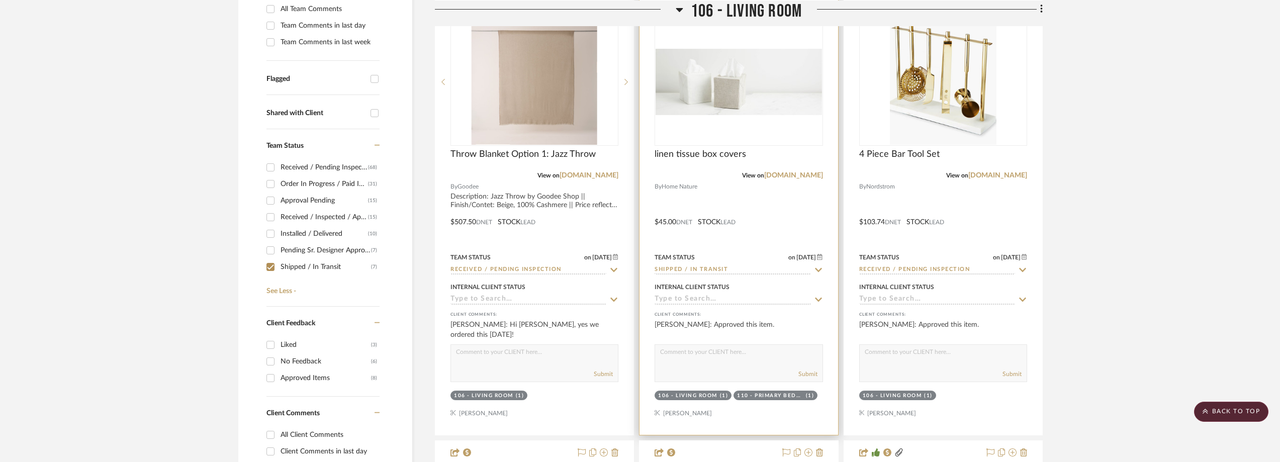
scroll to position [625, 0]
